Goal: Use online tool/utility: Utilize a website feature to perform a specific function

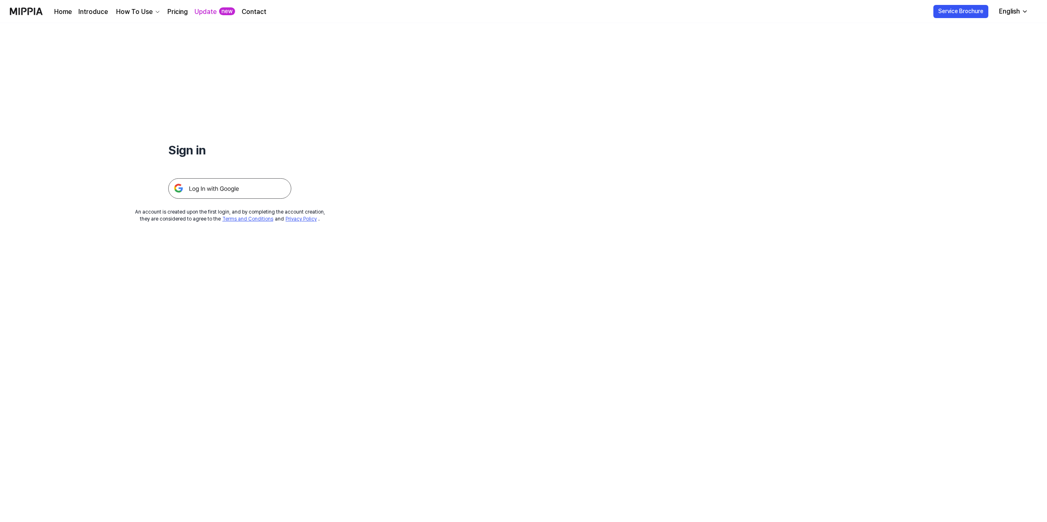
click at [240, 188] on img at bounding box center [229, 188] width 123 height 21
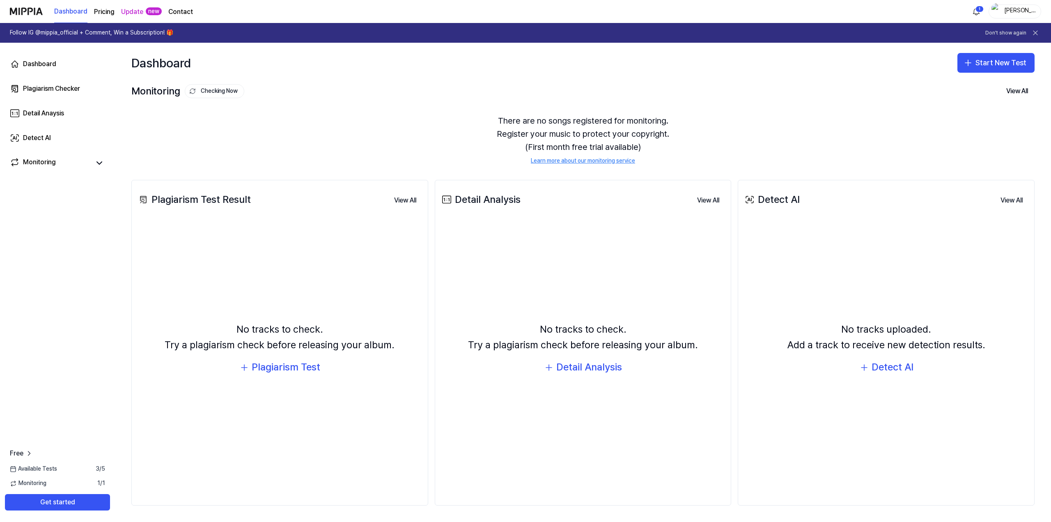
click at [226, 95] on button "Checking Now" at bounding box center [215, 91] width 60 height 14
click at [227, 92] on button "Checking Now" at bounding box center [215, 91] width 60 height 14
